Goal: Information Seeking & Learning: Check status

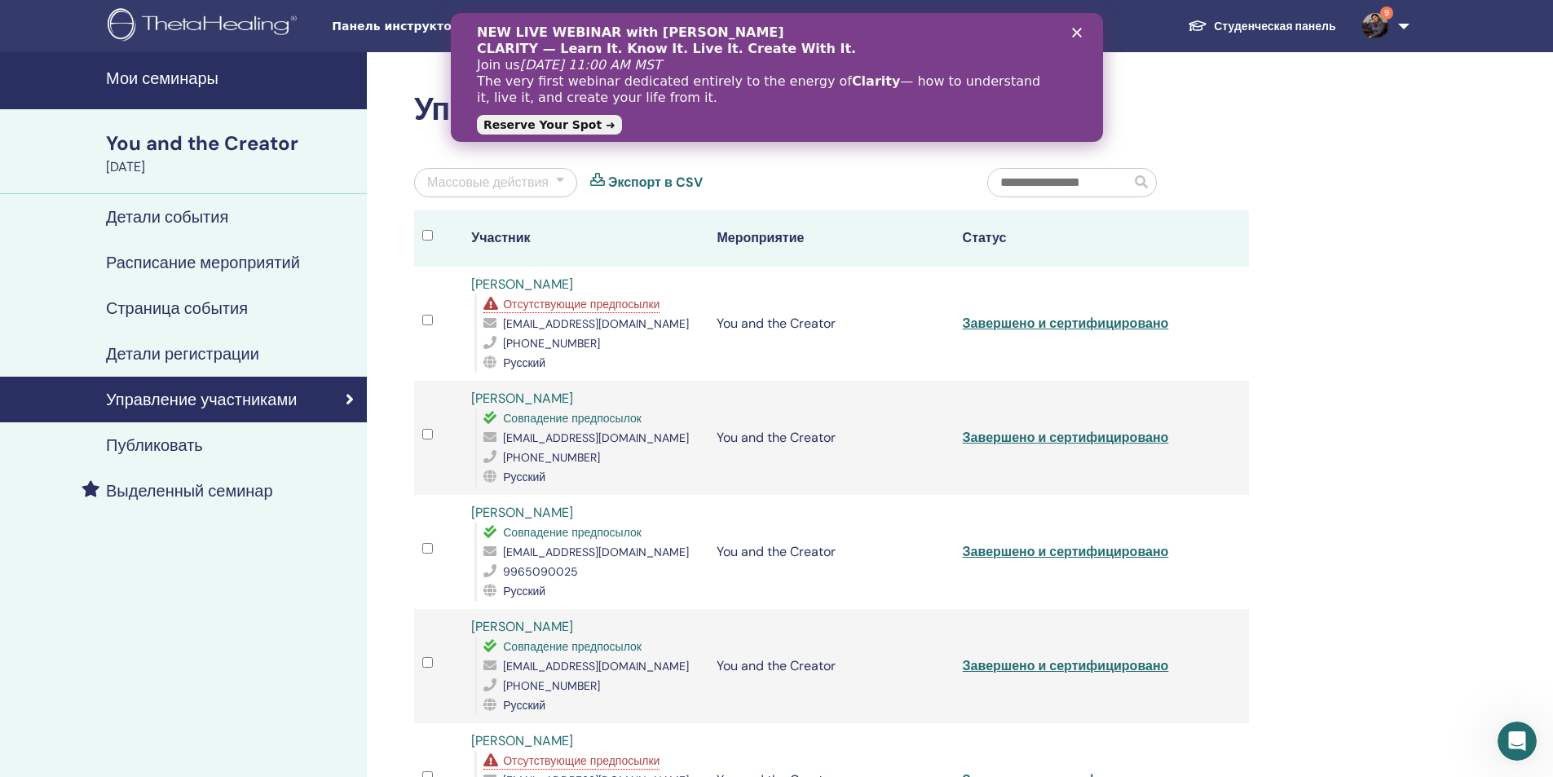
click at [578, 305] on span "Отсутствующие предпосылки" at bounding box center [581, 304] width 157 height 15
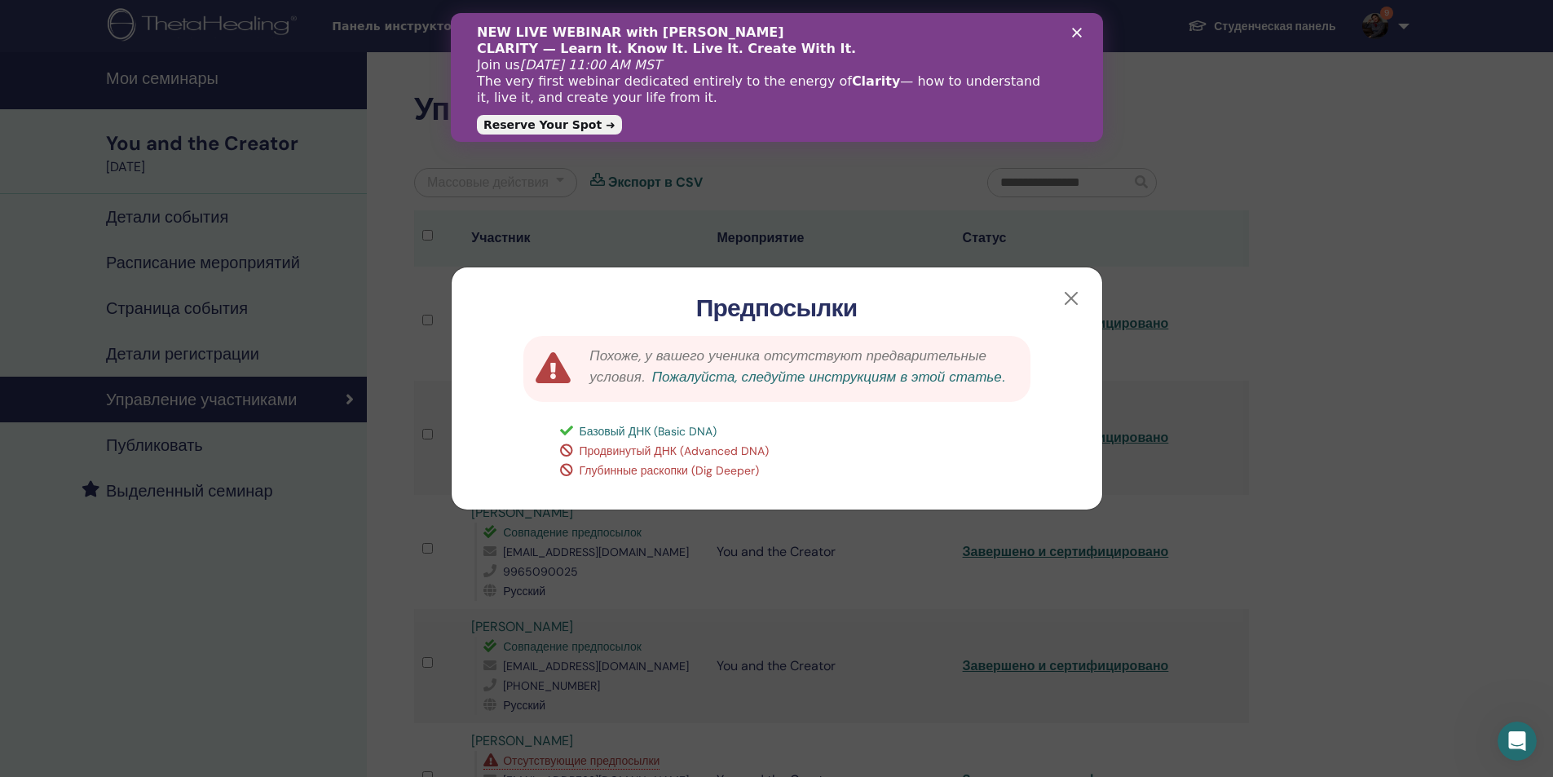
click at [849, 373] on link "Пожалуйста, следуйте инструкциям в этой статье." at bounding box center [828, 377] width 352 height 18
click at [634, 438] on span "Базовый ДНК (Basic DNA)" at bounding box center [649, 431] width 138 height 15
click at [637, 424] on span "Базовый ДНК (Basic DNA)" at bounding box center [649, 431] width 138 height 15
click at [1069, 300] on button "button" at bounding box center [1071, 298] width 26 height 26
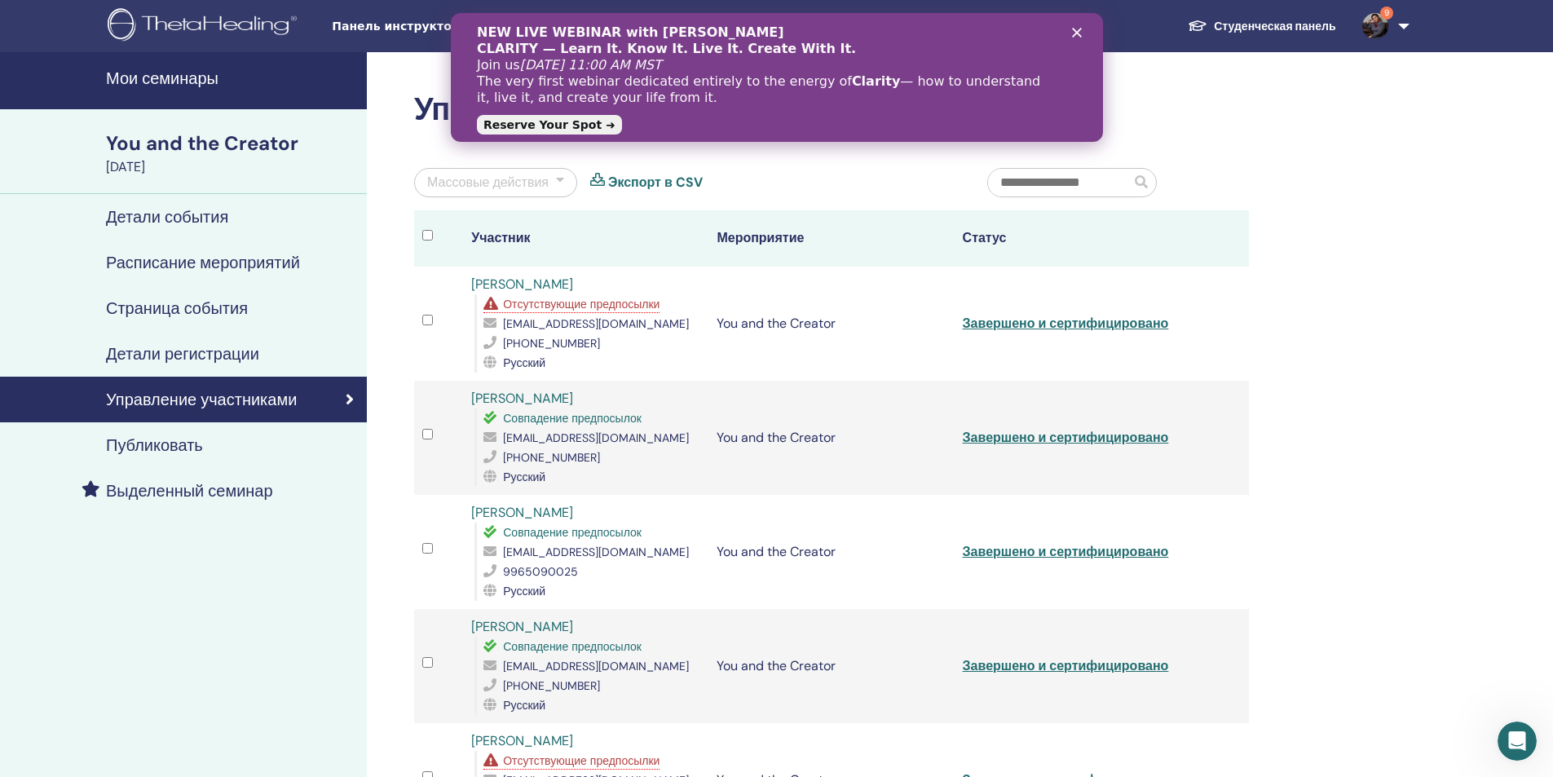
click at [1081, 33] on div "Закрыть" at bounding box center [1079, 33] width 16 height 10
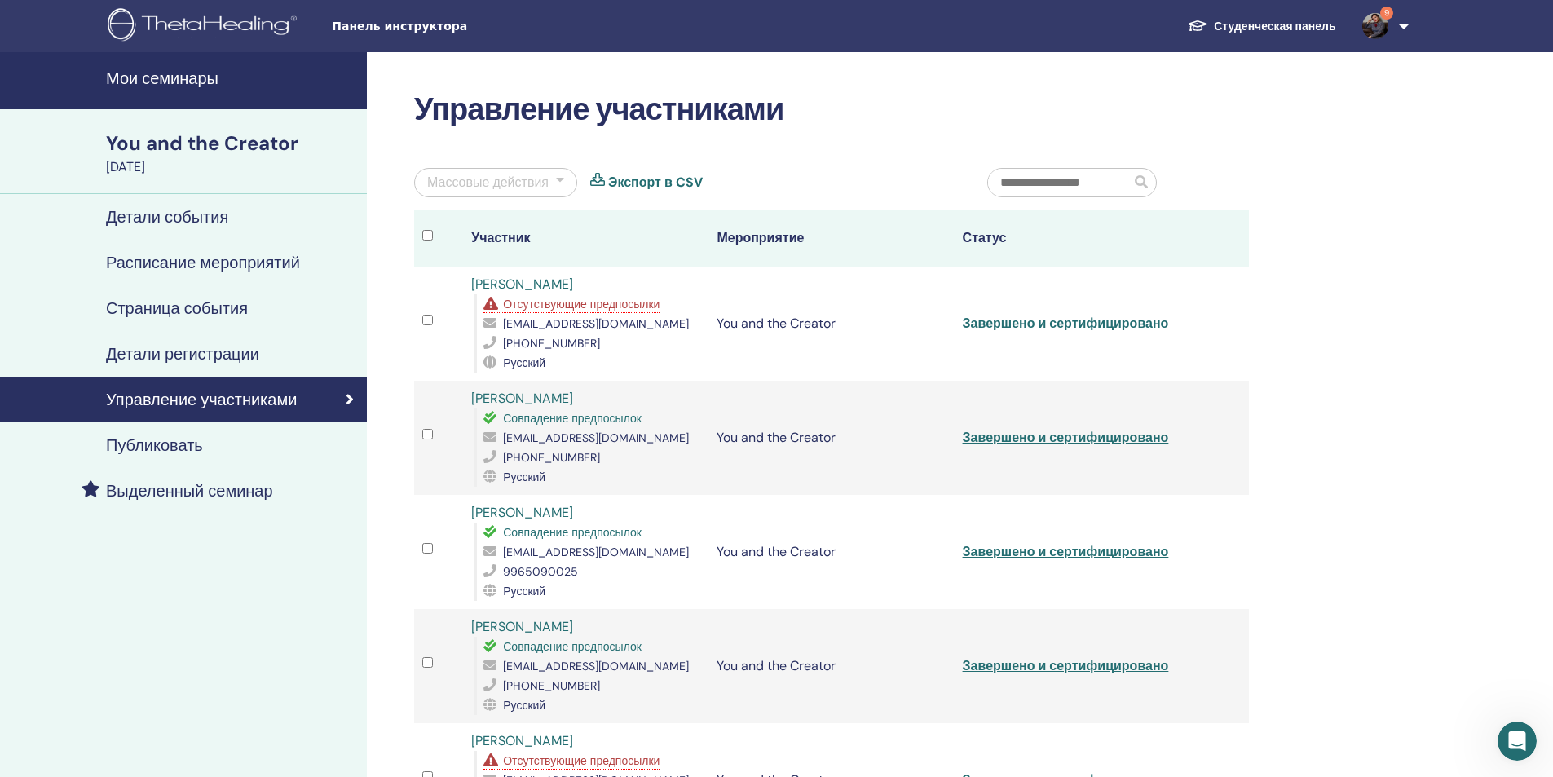
click at [1374, 26] on img at bounding box center [1376, 26] width 26 height 26
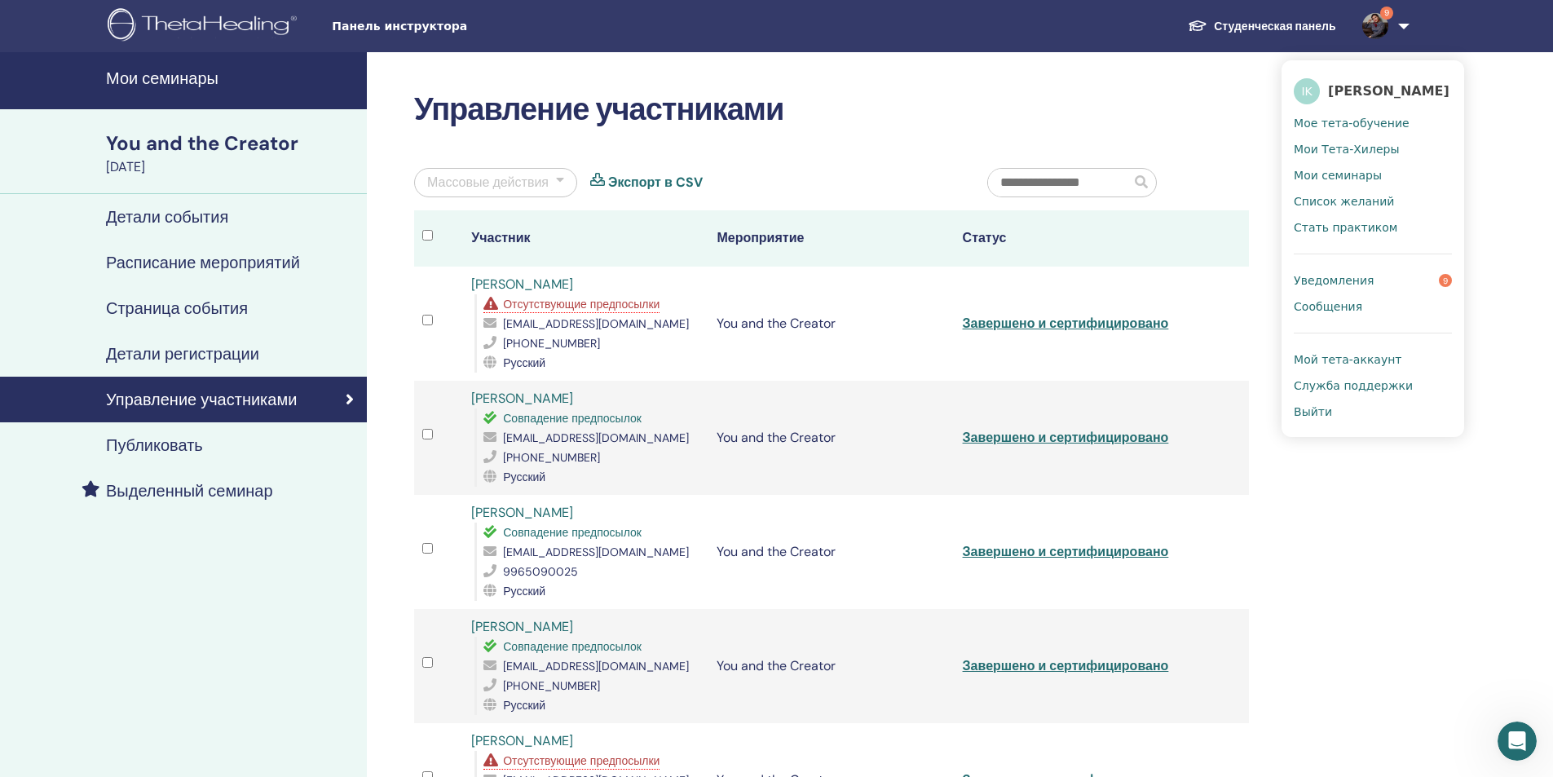
click at [1319, 283] on span "Уведомления" at bounding box center [1334, 280] width 80 height 15
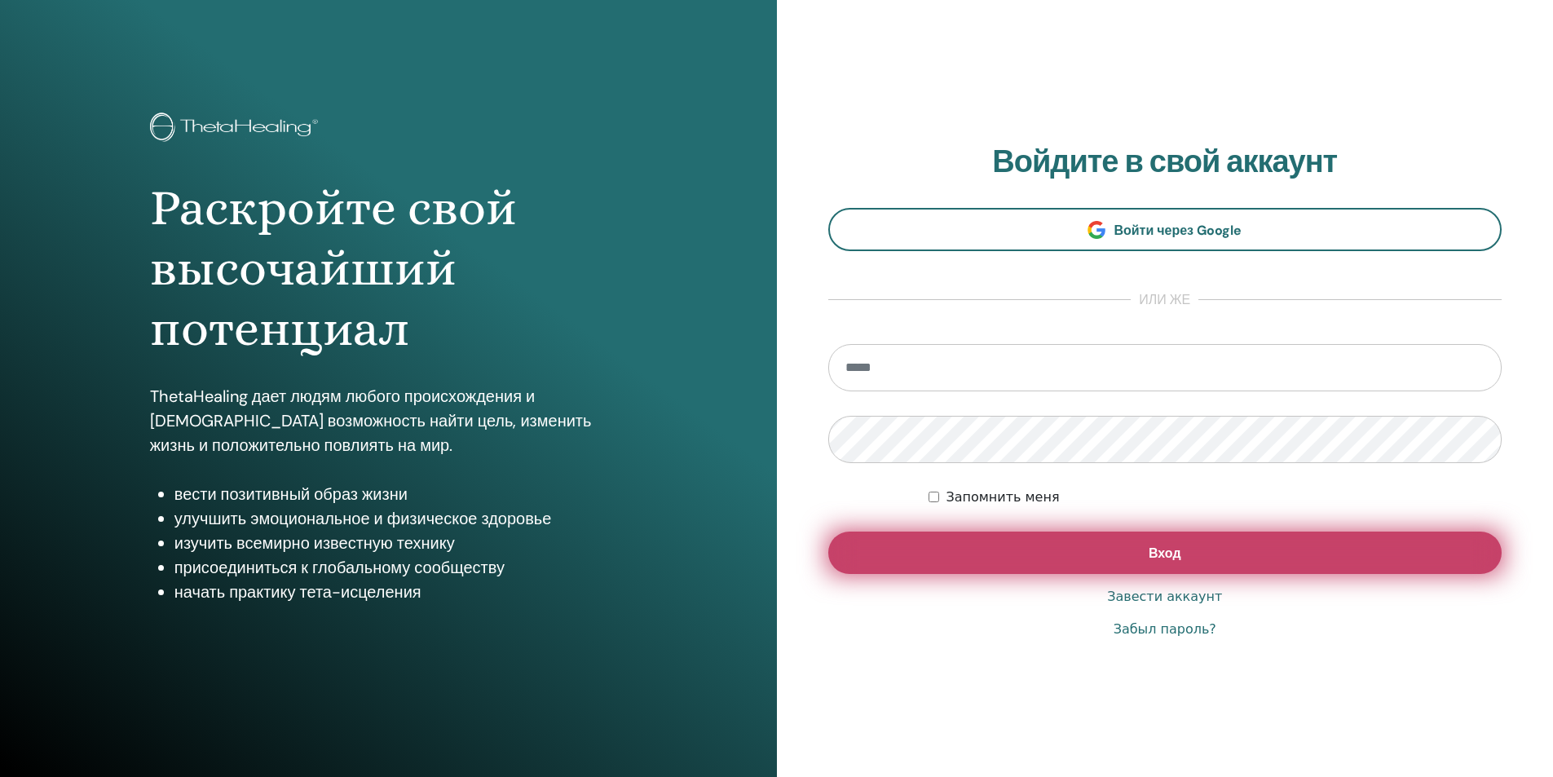
type input "**********"
click at [1194, 554] on button "Вход" at bounding box center [1165, 553] width 674 height 42
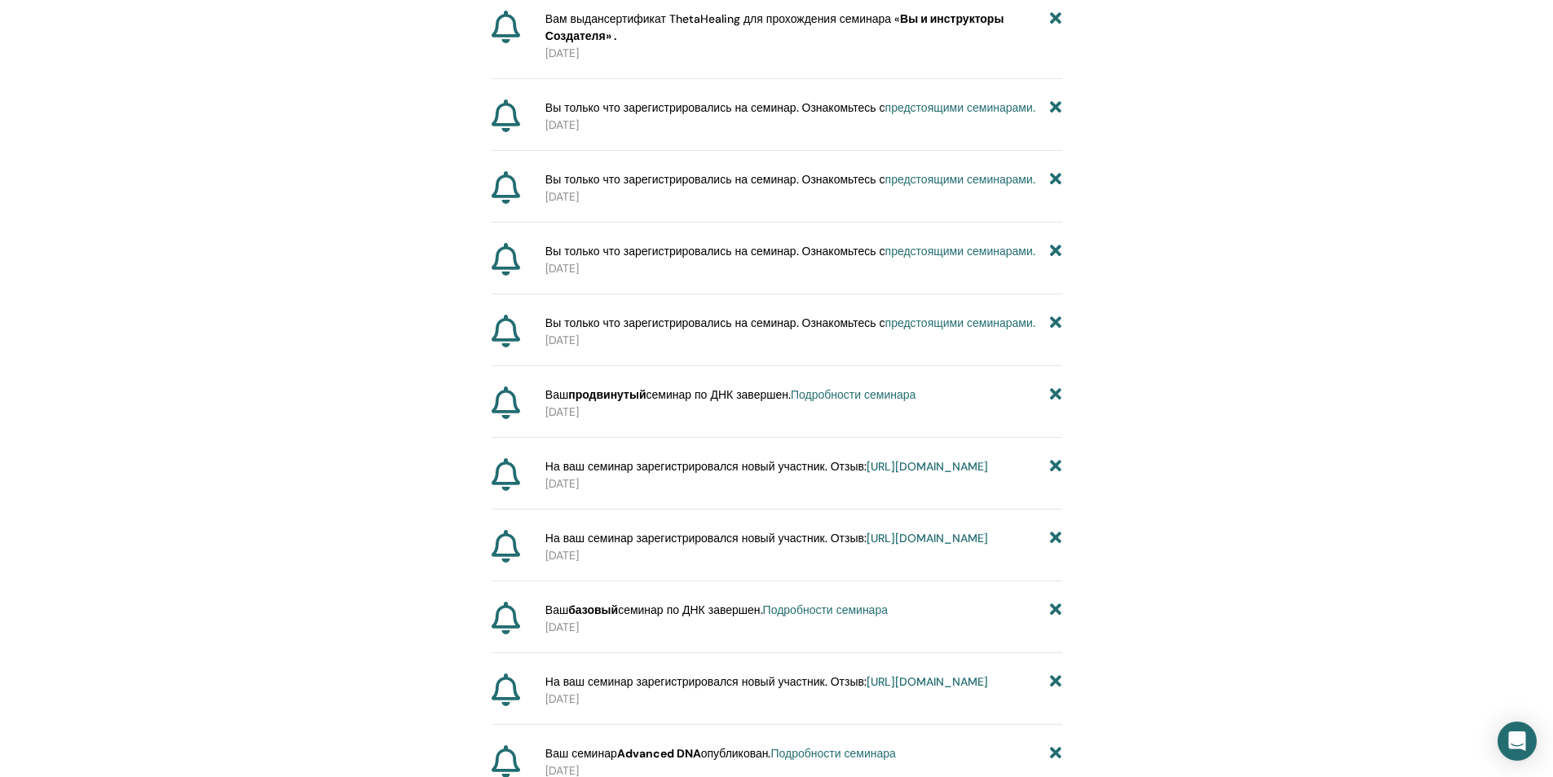
scroll to position [1507, 0]
